Goal: Task Accomplishment & Management: Use online tool/utility

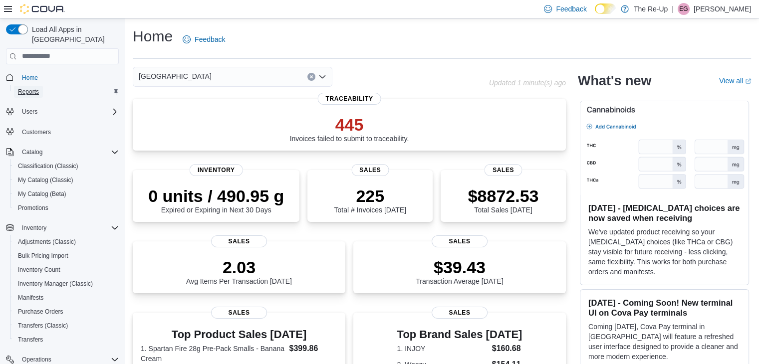
click at [33, 88] on span "Reports" at bounding box center [28, 92] width 21 height 8
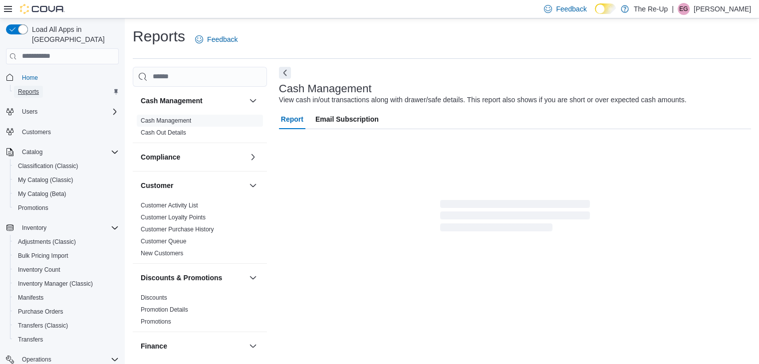
scroll to position [3, 0]
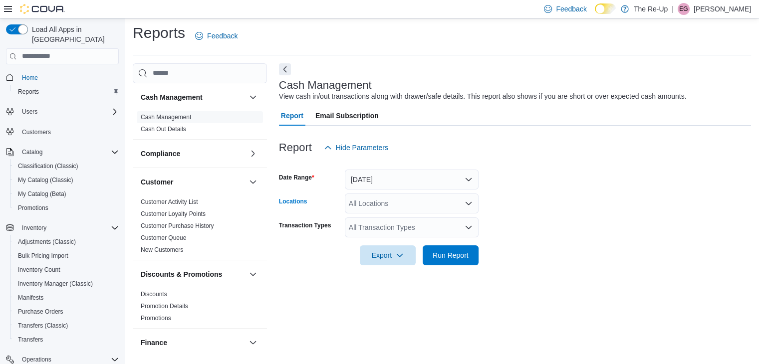
click at [366, 198] on div "All Locations" at bounding box center [412, 204] width 134 height 20
type input "**"
click at [383, 236] on span "[GEOGRAPHIC_DATA]" at bounding box center [402, 234] width 73 height 10
click at [285, 70] on button "Next" at bounding box center [285, 69] width 12 height 12
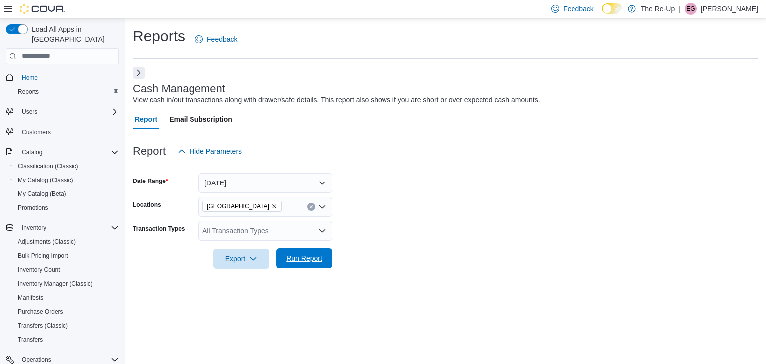
click at [326, 254] on span "Run Report" at bounding box center [304, 258] width 44 height 20
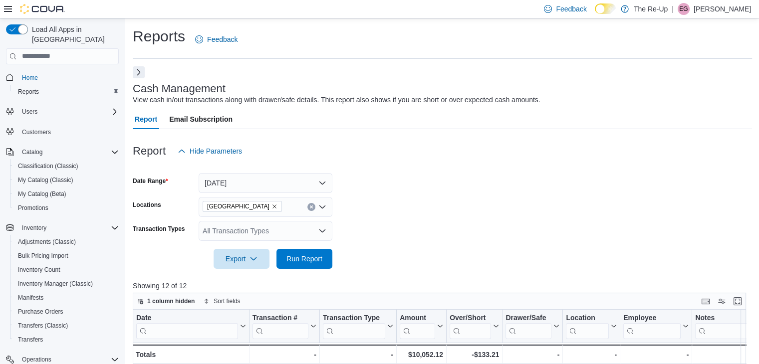
click at [142, 70] on button "Next" at bounding box center [139, 72] width 12 height 12
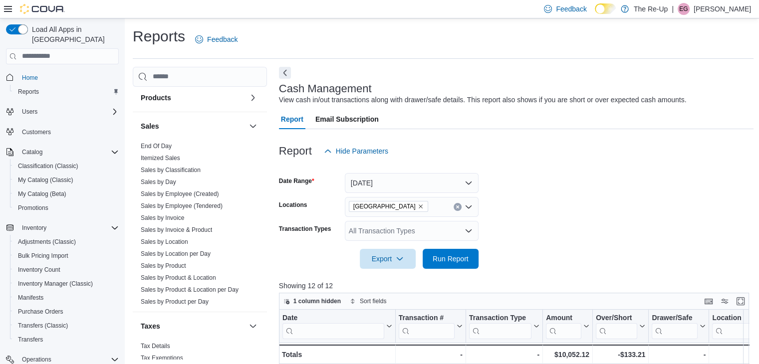
scroll to position [644, 0]
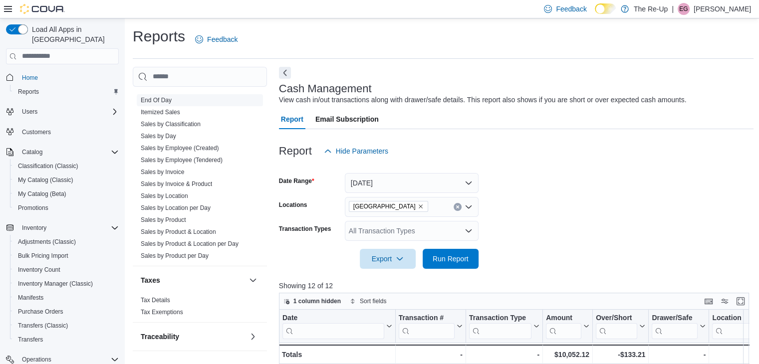
click at [156, 100] on link "End Of Day" at bounding box center [156, 100] width 31 height 7
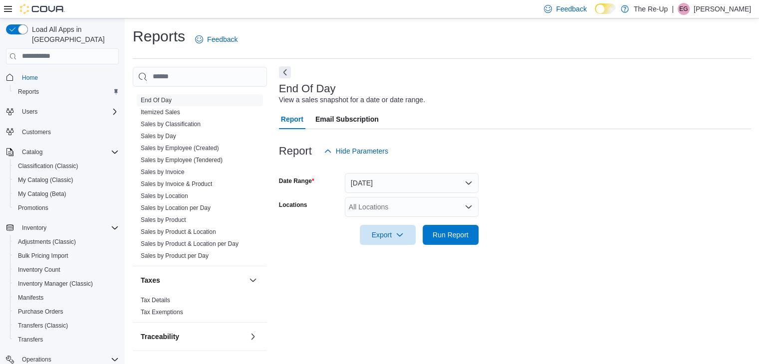
scroll to position [3, 0]
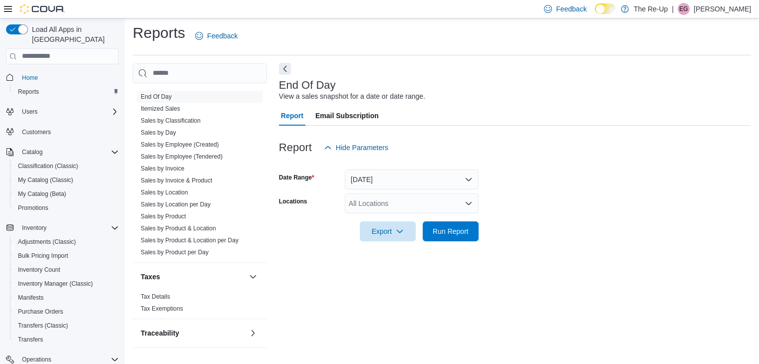
click at [286, 70] on button "Next" at bounding box center [285, 69] width 12 height 12
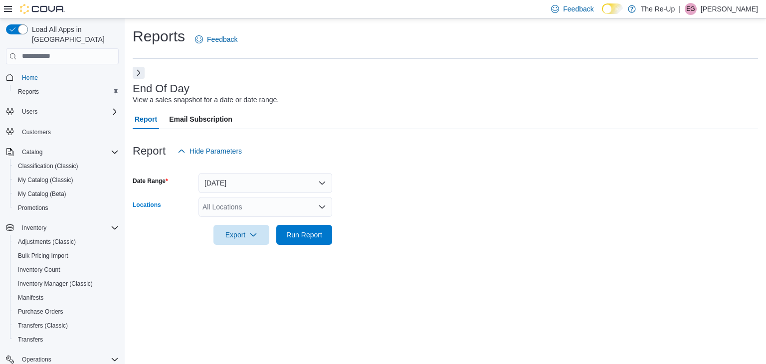
click at [237, 201] on div "All Locations" at bounding box center [266, 207] width 134 height 20
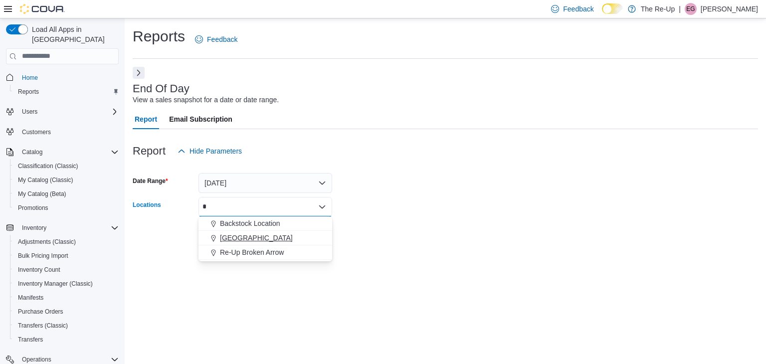
type input "*"
click at [247, 242] on span "[GEOGRAPHIC_DATA]" at bounding box center [256, 238] width 73 height 10
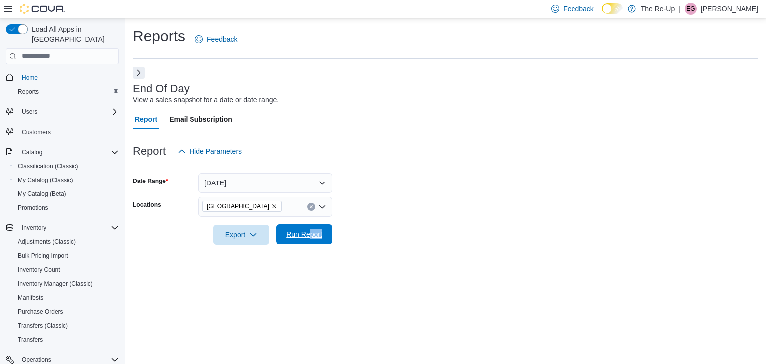
drag, startPoint x: 435, startPoint y: 233, endPoint x: 309, endPoint y: 234, distance: 126.2
click at [309, 234] on form "Date Range [DATE] Locations [GEOGRAPHIC_DATA] Export Run Report" at bounding box center [446, 203] width 626 height 84
click at [309, 234] on span "Run Report" at bounding box center [304, 234] width 36 height 10
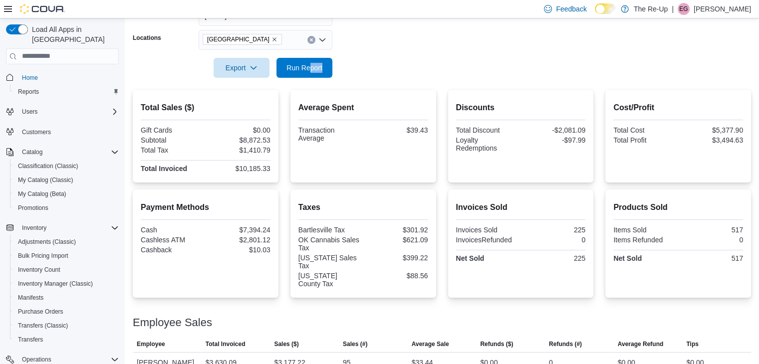
scroll to position [168, 0]
